Goal: Task Accomplishment & Management: Manage account settings

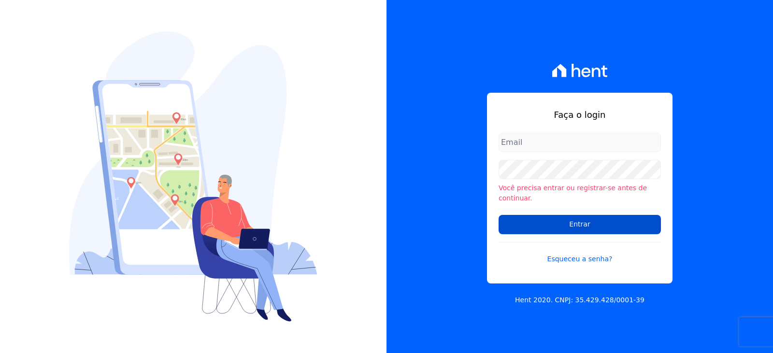
type input "financeiro3@loulycaixe.com.br"
click at [586, 222] on input "Entrar" at bounding box center [579, 224] width 162 height 19
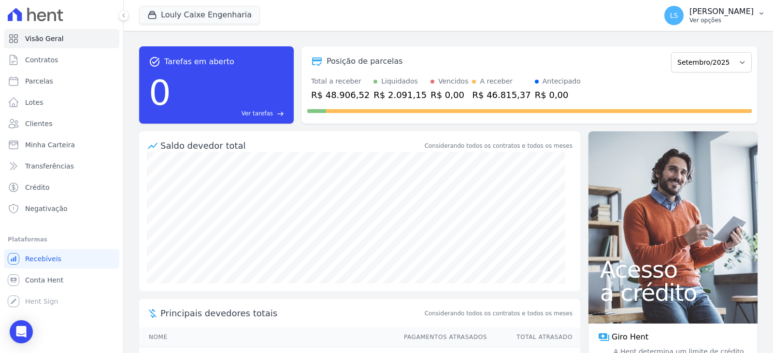
click at [706, 13] on p "[PERSON_NAME]" at bounding box center [721, 12] width 64 height 10
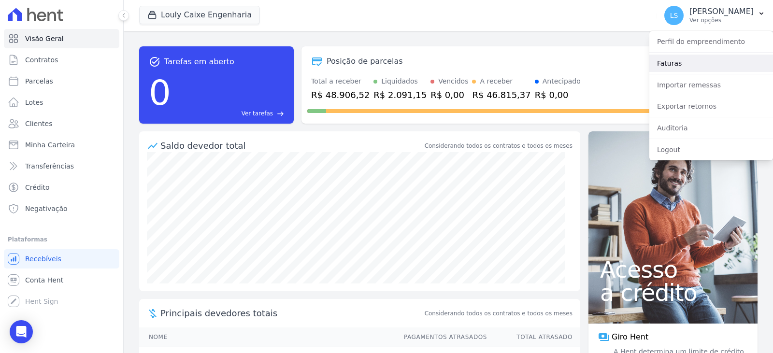
click at [664, 64] on link "Faturas" at bounding box center [711, 63] width 124 height 17
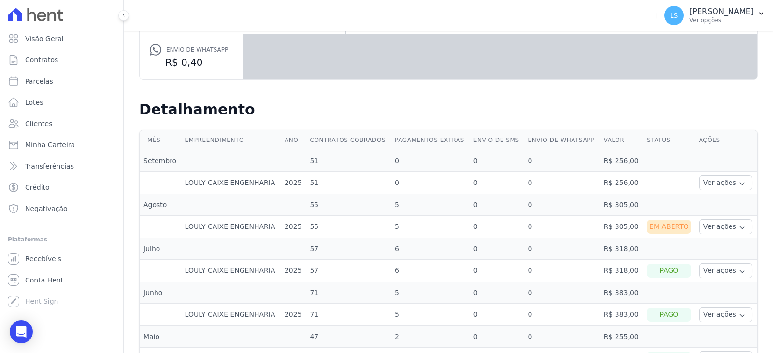
scroll to position [193, 0]
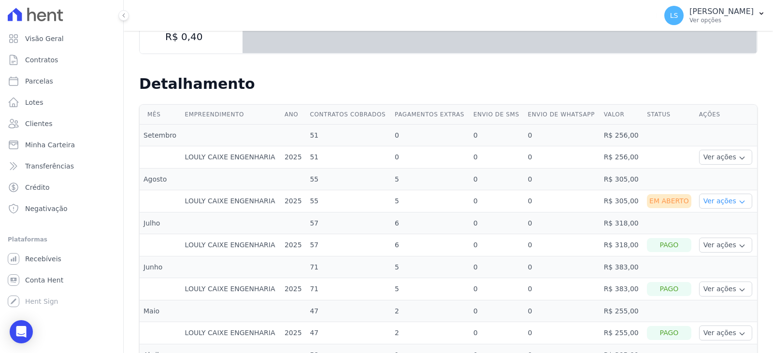
click at [738, 202] on icon "button" at bounding box center [742, 202] width 8 height 8
click at [729, 240] on link "Nota fiscal eletrônica" at bounding box center [738, 240] width 71 height 10
click at [705, 157] on button "Ver ações" at bounding box center [725, 157] width 53 height 15
click at [704, 170] on link "Ver detalhes" at bounding box center [724, 172] width 43 height 10
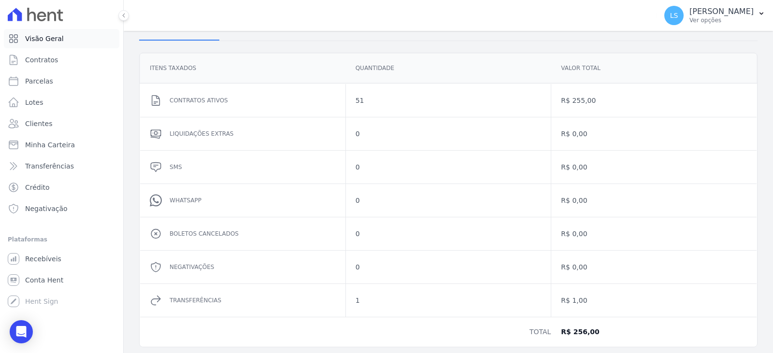
scroll to position [136, 0]
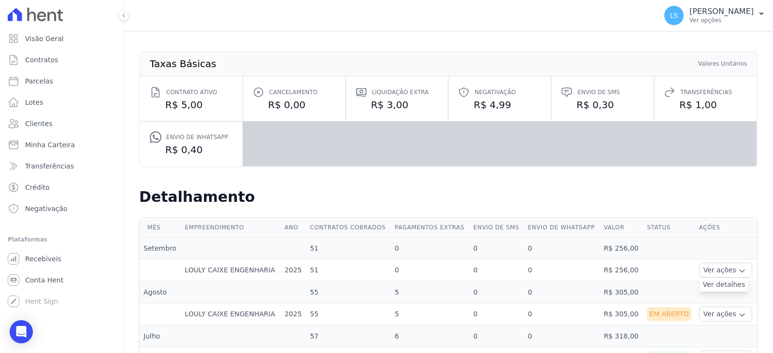
scroll to position [97, 0]
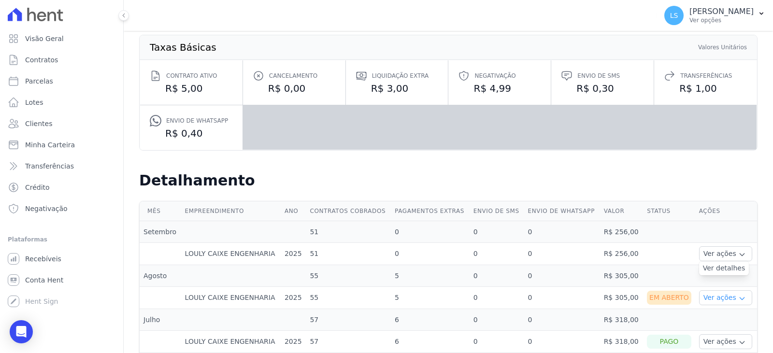
click at [718, 301] on button "Ver ações" at bounding box center [725, 297] width 53 height 15
click at [723, 314] on link "Ver detalhes" at bounding box center [738, 312] width 71 height 10
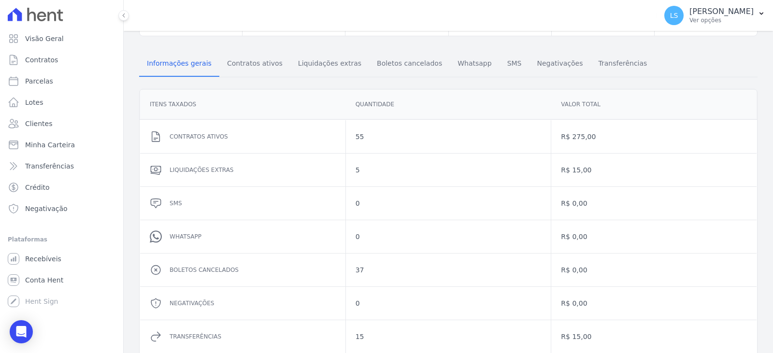
scroll to position [145, 0]
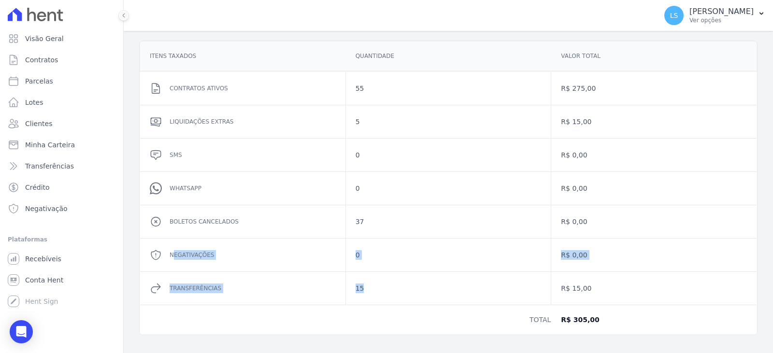
drag, startPoint x: 172, startPoint y: 257, endPoint x: 394, endPoint y: 278, distance: 223.2
click at [394, 278] on dl "Contratos ativos 55 R$ 275,00 Liquidações extras 5 R$ 15,00 SMS 0 R$ 0,00 Whats…" at bounding box center [448, 188] width 616 height 233
click at [593, 294] on div "R$ 15,00" at bounding box center [653, 288] width 205 height 33
drag, startPoint x: 597, startPoint y: 281, endPoint x: 178, endPoint y: 298, distance: 418.6
click at [178, 298] on dl "Contratos ativos 55 R$ 275,00 Liquidações extras 5 R$ 15,00 SMS 0 R$ 0,00 Whats…" at bounding box center [448, 188] width 616 height 233
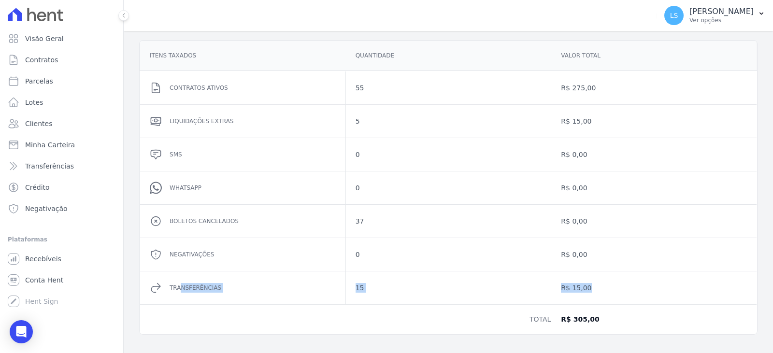
scroll to position [146, 0]
drag, startPoint x: 187, startPoint y: 254, endPoint x: 550, endPoint y: 265, distance: 362.9
click at [550, 265] on dl "Contratos ativos 55 R$ 275,00 Liquidações extras 5 R$ 15,00 SMS 0 R$ 0,00 Whats…" at bounding box center [448, 187] width 616 height 233
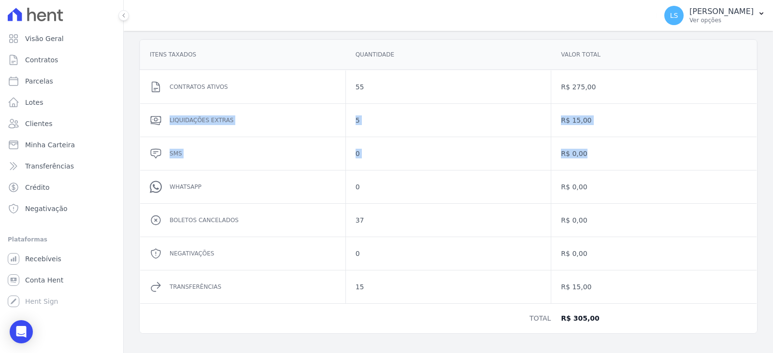
drag, startPoint x: 170, startPoint y: 119, endPoint x: 589, endPoint y: 140, distance: 419.8
click at [589, 140] on dl "Contratos ativos 55 R$ 275,00 Liquidações extras 5 R$ 15,00 SMS 0 R$ 0,00 Whats…" at bounding box center [448, 187] width 616 height 233
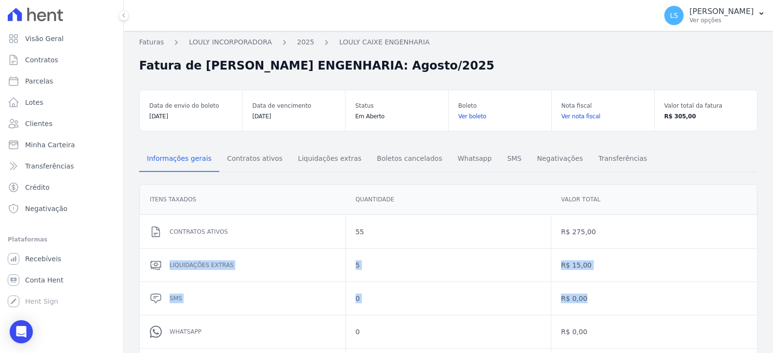
scroll to position [0, 0]
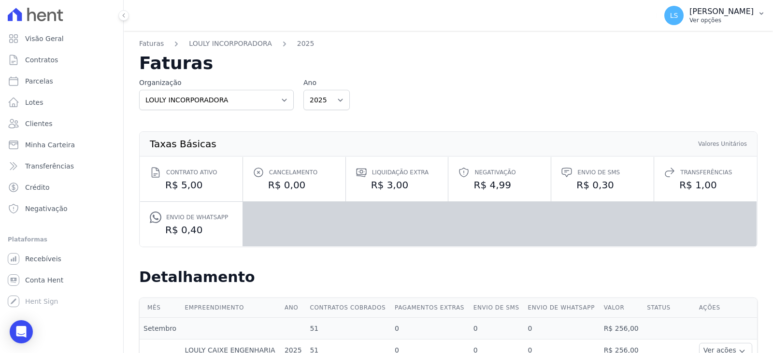
click at [732, 12] on p "[PERSON_NAME]" at bounding box center [721, 12] width 64 height 10
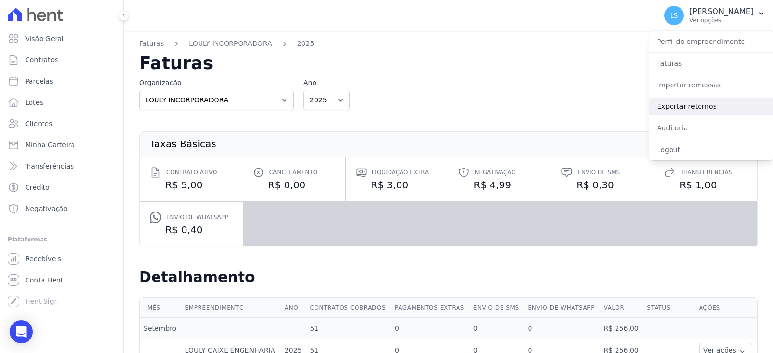
click at [697, 103] on link "Exportar retornos" at bounding box center [711, 106] width 124 height 17
